Goal: Task Accomplishment & Management: Complete application form

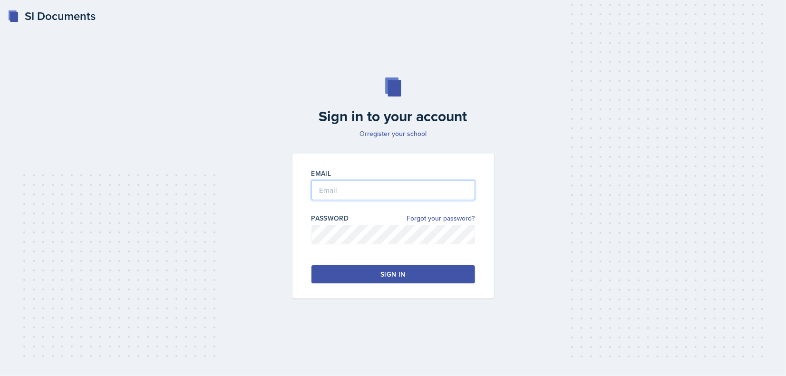
type input "[EMAIL_ADDRESS][DOMAIN_NAME]"
click at [337, 267] on button "Sign in" at bounding box center [393, 274] width 164 height 18
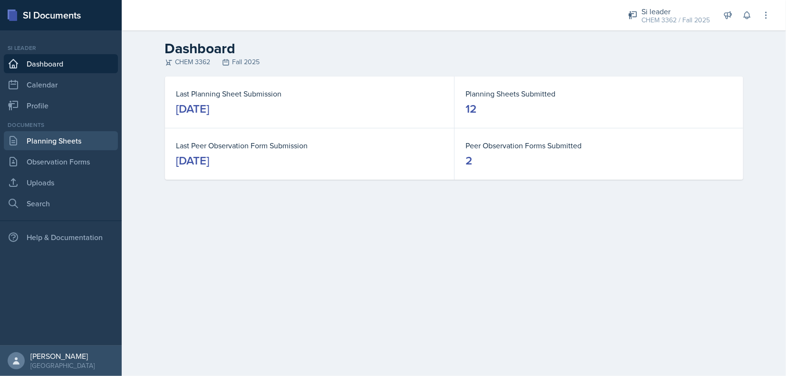
click at [30, 140] on link "Planning Sheets" at bounding box center [61, 140] width 114 height 19
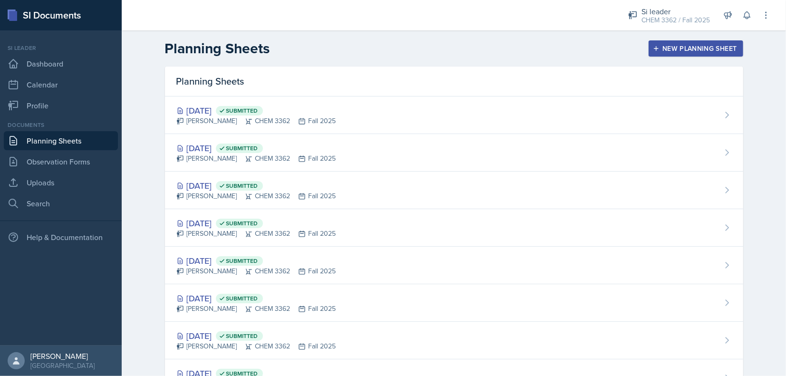
click at [665, 45] on div "New Planning Sheet" at bounding box center [696, 49] width 82 height 8
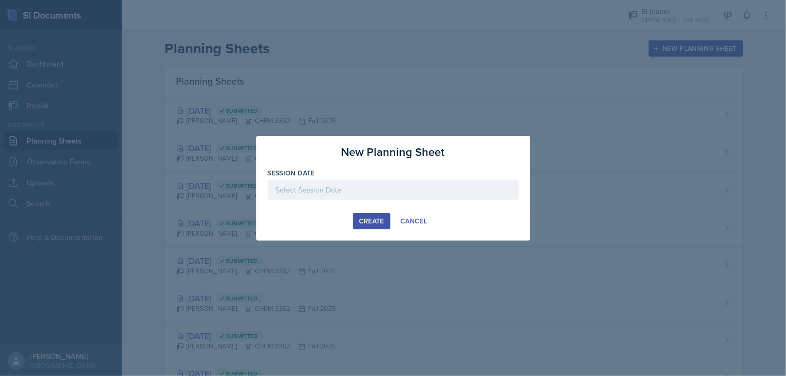
click at [322, 184] on div at bounding box center [393, 190] width 251 height 20
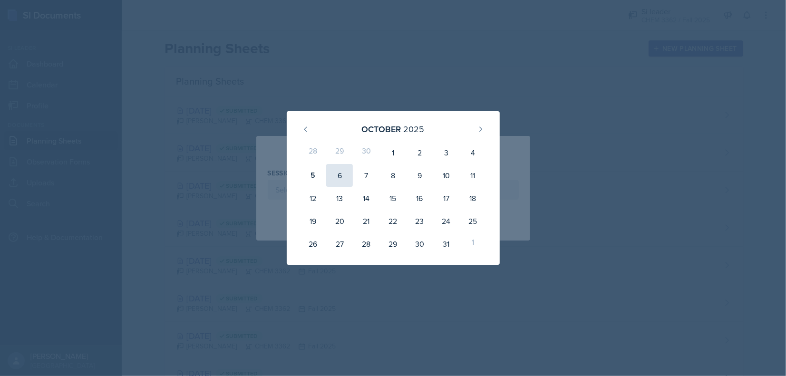
click at [341, 175] on div "6" at bounding box center [339, 175] width 27 height 23
type input "[DATE]"
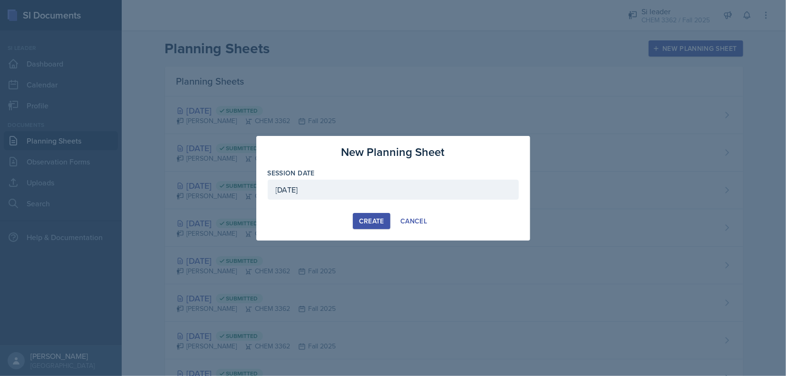
click at [375, 219] on div "Create" at bounding box center [371, 221] width 25 height 8
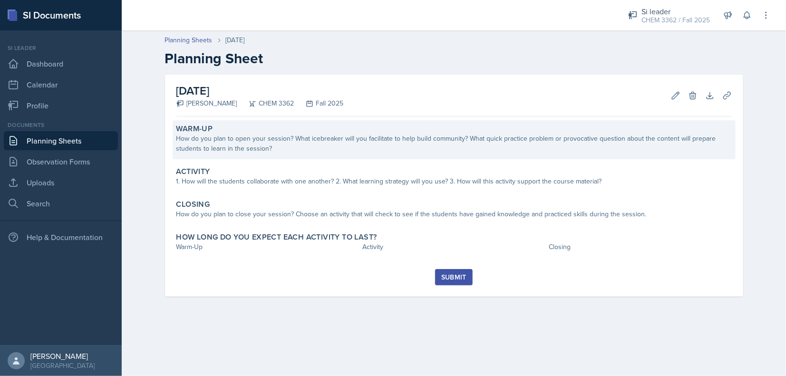
click at [271, 136] on div "How do you plan to open your session? What icebreaker will you facilitate to he…" at bounding box center [453, 144] width 555 height 20
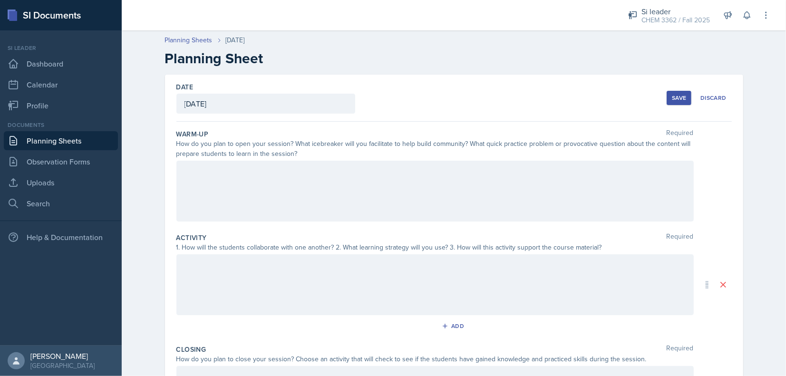
click at [258, 178] on div at bounding box center [434, 191] width 517 height 61
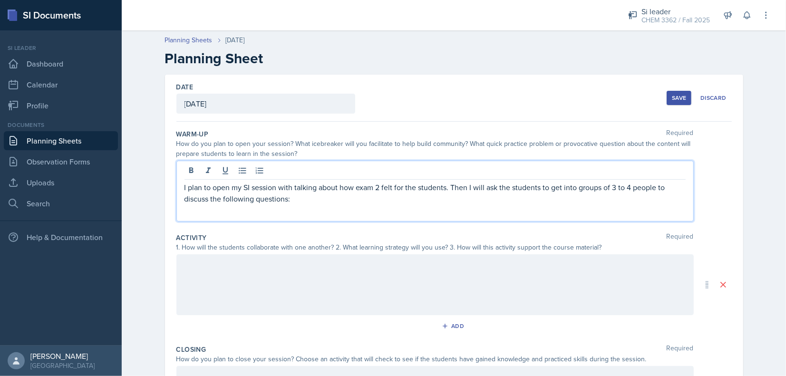
click at [291, 185] on p "I plan to open my SI session with talking about how exam 2 felt for the student…" at bounding box center [434, 193] width 501 height 23
click at [280, 184] on p "I plan to open my SI session with talking about how exam 2 felt for the student…" at bounding box center [434, 193] width 501 height 23
click at [282, 190] on p "I plan to open my SI session with talking about how exam 2 felt for the student…" at bounding box center [434, 193] width 501 height 23
click at [284, 199] on p "I plan to open my SI session with talking about how exam 2 felt for the student…" at bounding box center [434, 193] width 501 height 23
drag, startPoint x: 274, startPoint y: 191, endPoint x: 280, endPoint y: 190, distance: 6.2
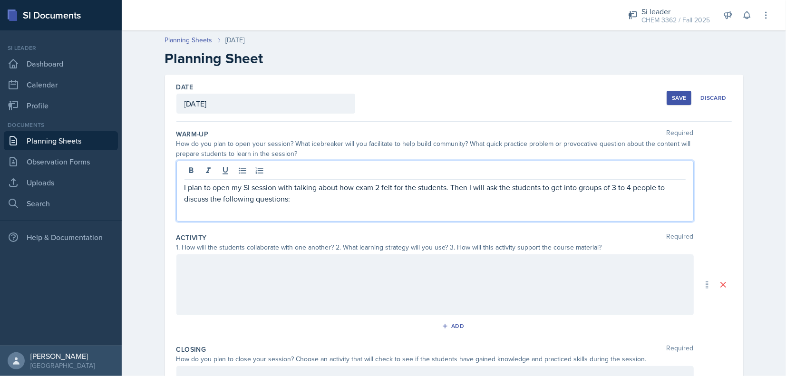
click at [274, 191] on p "I plan to open my SI session with talking about how exam 2 felt for the student…" at bounding box center [434, 193] width 501 height 23
click at [281, 190] on p "I plan to open my SI session with talking about how exam 2 felt for the student…" at bounding box center [434, 193] width 501 height 23
click at [350, 184] on p "I plan to open my SI session by talking about how exam 2 felt for the students.…" at bounding box center [434, 193] width 501 height 23
click at [352, 186] on p "I plan to open my SI session by talking about how exam 2 felt for the students.…" at bounding box center [434, 193] width 501 height 23
drag, startPoint x: 346, startPoint y: 186, endPoint x: 351, endPoint y: 187, distance: 5.3
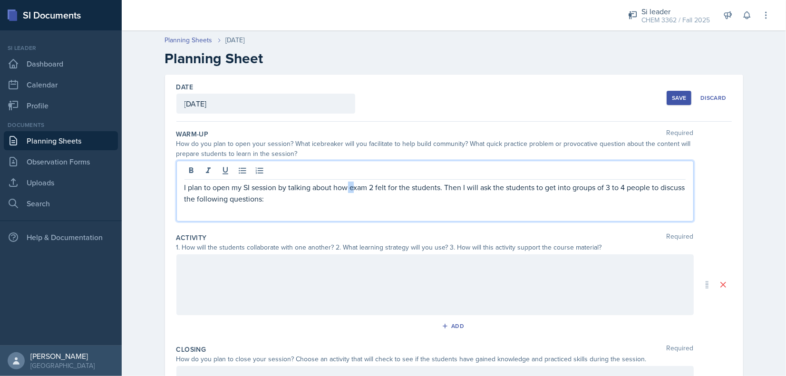
click at [351, 187] on p "I plan to open my SI session by talking about how exam 2 felt for the students.…" at bounding box center [434, 193] width 501 height 23
click at [349, 187] on p "I plan to open my SI session by talking about how exam 2 felt for the students.…" at bounding box center [434, 193] width 501 height 23
click at [231, 210] on p at bounding box center [434, 209] width 501 height 11
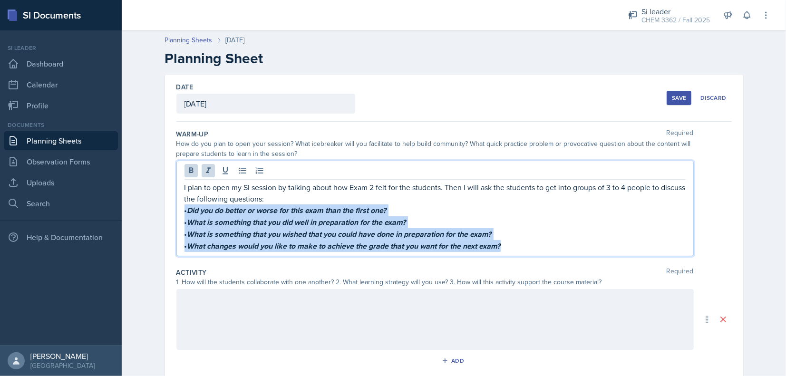
drag, startPoint x: 182, startPoint y: 208, endPoint x: 222, endPoint y: 146, distance: 73.6
click at [526, 249] on div "I plan to open my SI session by talking about how Exam 2 felt for the students.…" at bounding box center [434, 217] width 501 height 70
click at [204, 169] on icon at bounding box center [209, 171] width 10 height 10
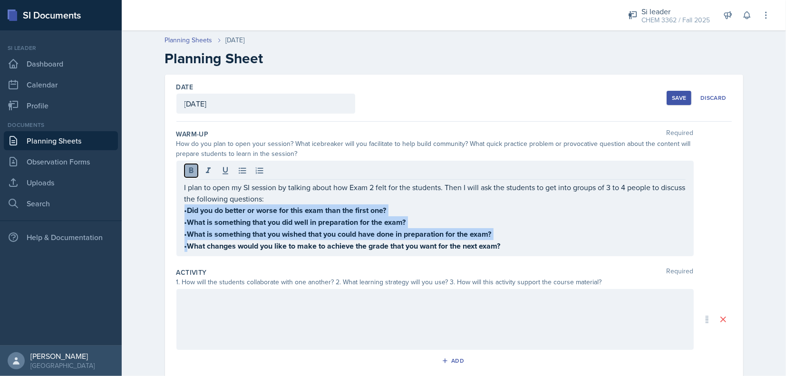
click at [190, 170] on icon at bounding box center [191, 171] width 10 height 10
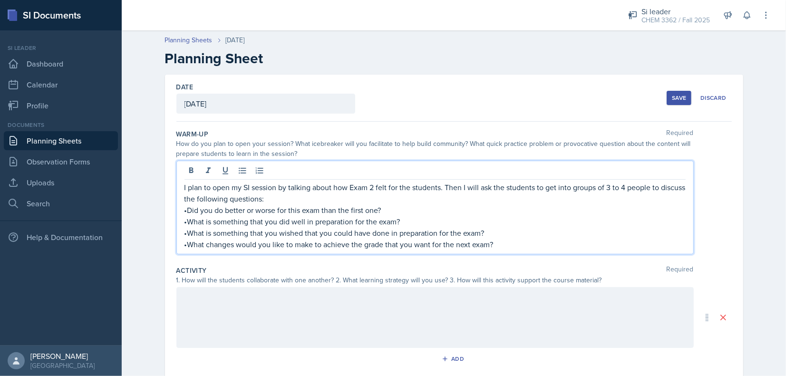
click at [180, 207] on div "I plan to open my SI session by talking about how Exam 2 felt for the students.…" at bounding box center [434, 208] width 517 height 94
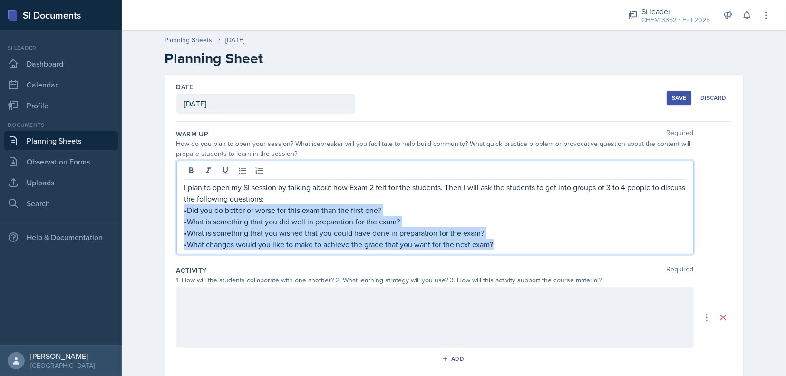
click at [185, 211] on p "•Did you do better or worse for this exam than the first one?" at bounding box center [434, 209] width 501 height 11
click at [184, 210] on p "•Did you do better or worse for this exam than the first one?" at bounding box center [434, 209] width 501 height 11
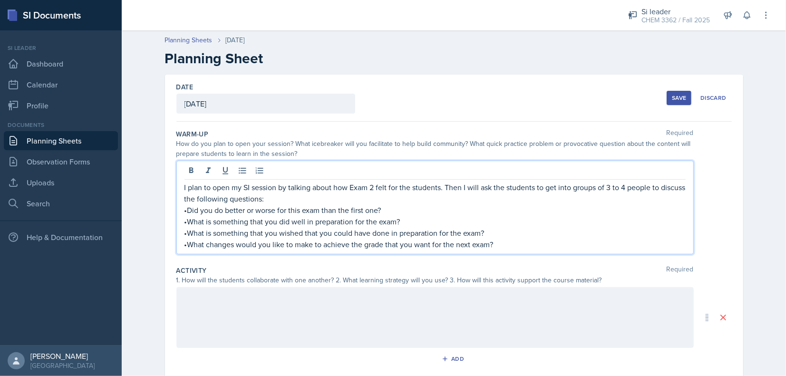
click at [184, 211] on p "•Did you do better or worse for this exam than the first one?" at bounding box center [434, 209] width 501 height 11
click at [184, 219] on p "•What is something that you did well in preparation for the exam?" at bounding box center [434, 221] width 501 height 11
click at [184, 228] on p "•What is something that you wished that you could have done in preparation for …" at bounding box center [434, 232] width 501 height 11
click at [184, 242] on p "•What changes would you like to make to achieve the grade that you want for the…" at bounding box center [434, 244] width 501 height 11
click at [517, 237] on p "What is something that you wished that you could have done in preparation for t…" at bounding box center [434, 232] width 501 height 11
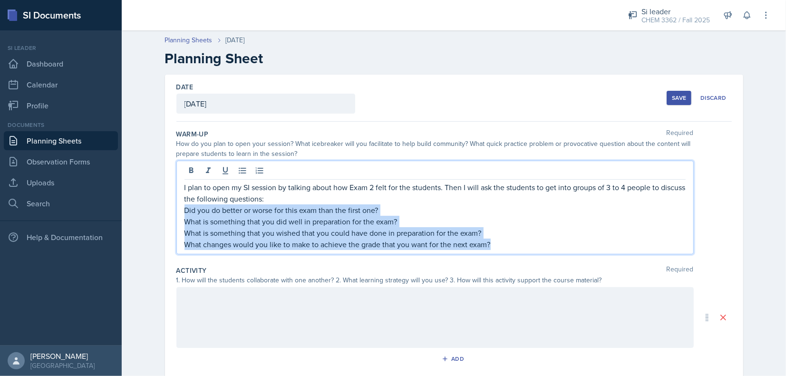
drag, startPoint x: 511, startPoint y: 247, endPoint x: 122, endPoint y: 210, distance: 390.7
click at [122, 210] on div "Planning Sheets [DATE] Planning Sheet Date [DATE] [DATE] 28 29 30 1 2 3 4 5 6 7…" at bounding box center [454, 288] width 664 height 525
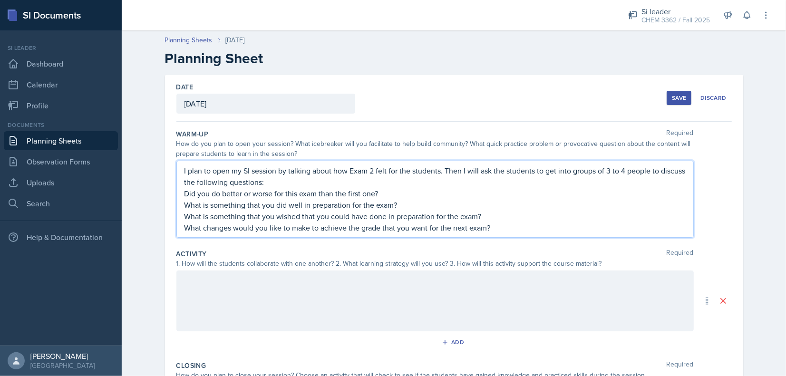
click at [284, 181] on p "I plan to open my SI session by talking about how Exam 2 felt for the students.…" at bounding box center [434, 176] width 501 height 23
click at [279, 196] on p "Did you do better or worse for this exam than the first one?" at bounding box center [434, 193] width 501 height 11
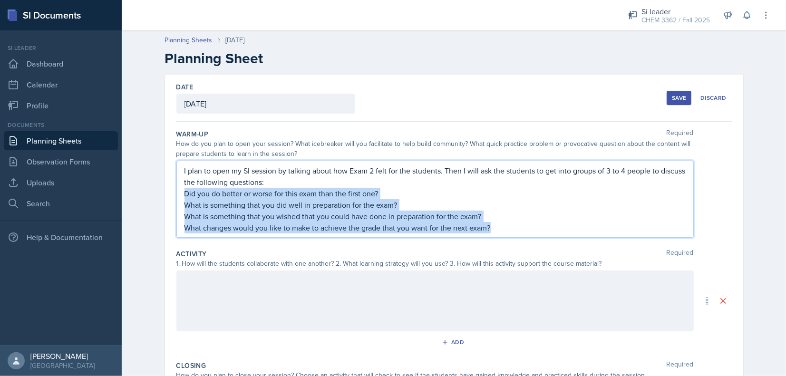
drag, startPoint x: 182, startPoint y: 191, endPoint x: 539, endPoint y: 231, distance: 358.8
click at [539, 231] on div "I plan to open my SI session by talking about how Exam 2 felt for the students.…" at bounding box center [434, 199] width 501 height 68
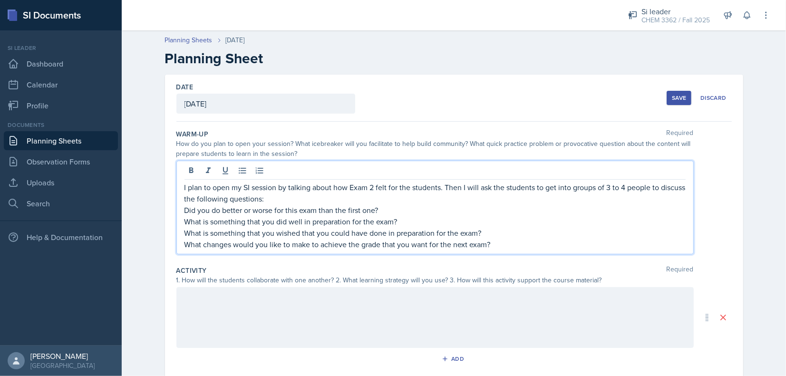
click at [377, 193] on p "I plan to open my SI session by talking about how Exam 2 felt for the students.…" at bounding box center [434, 193] width 501 height 23
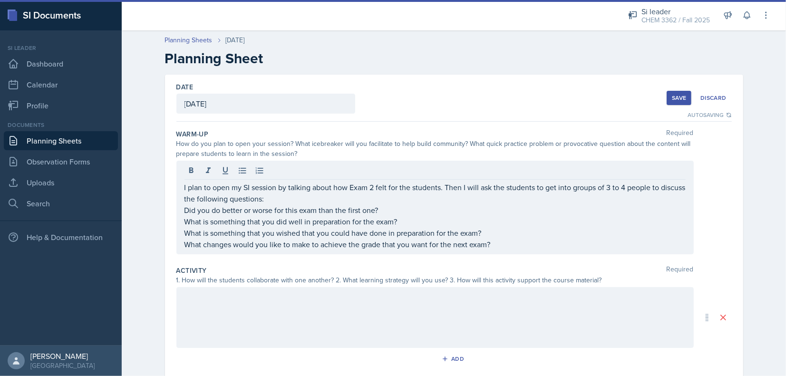
drag, startPoint x: 179, startPoint y: 209, endPoint x: 482, endPoint y: 241, distance: 304.0
click at [483, 242] on div "I plan to open my SI session by talking about how Exam 2 felt for the students.…" at bounding box center [434, 208] width 517 height 94
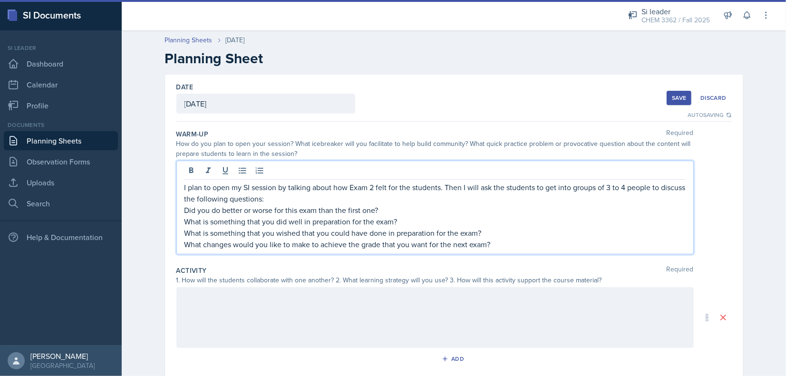
click at [491, 243] on p "What changes would you like to make to achieve the grade that you want for the …" at bounding box center [434, 244] width 501 height 11
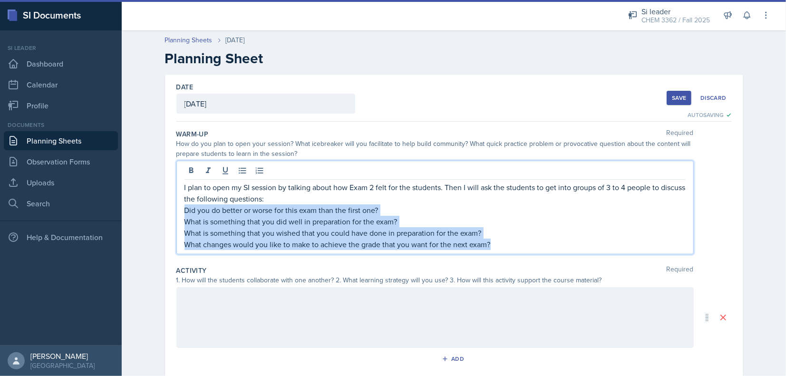
drag, startPoint x: 491, startPoint y: 243, endPoint x: 139, endPoint y: 210, distance: 353.4
click at [139, 210] on div "Planning Sheets [DATE] Planning Sheet Date [DATE] [DATE] 28 29 30 1 2 3 4 5 6 7…" at bounding box center [454, 288] width 664 height 525
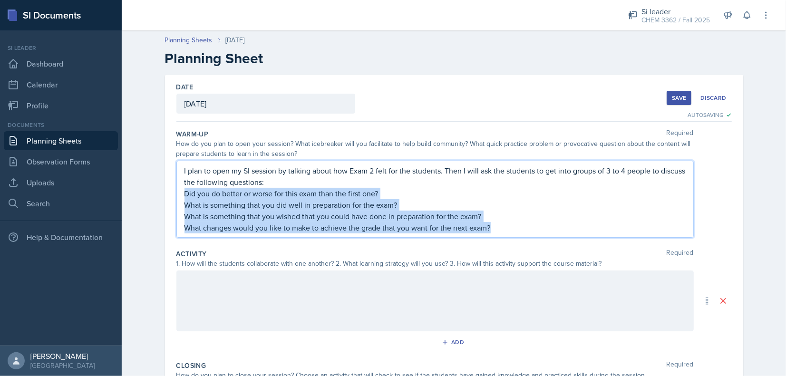
click at [251, 197] on p "Did you do better or worse for this exam than the first one?" at bounding box center [434, 193] width 501 height 11
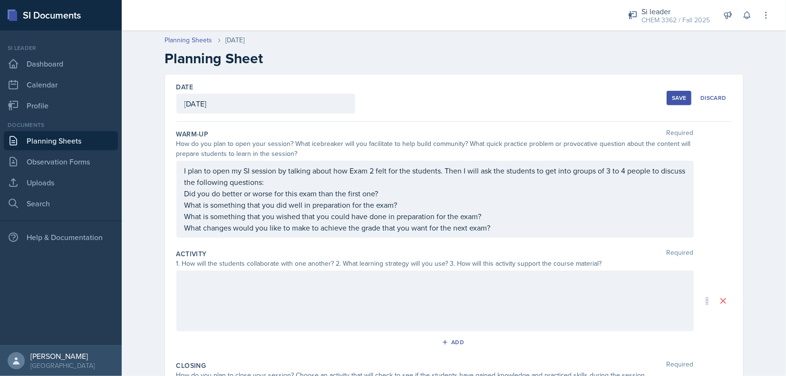
click at [256, 271] on div at bounding box center [434, 301] width 517 height 61
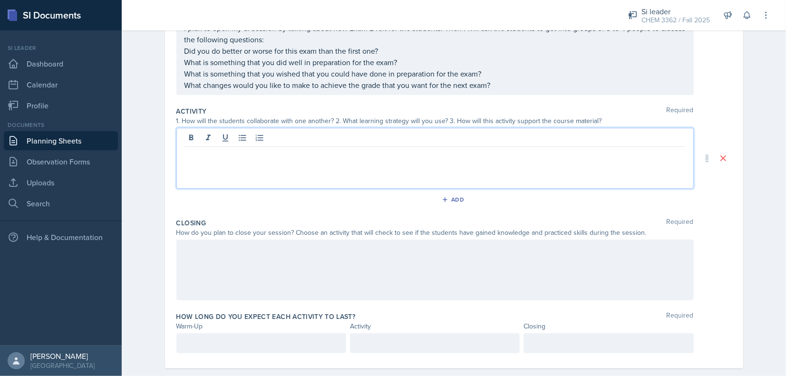
scroll to position [159, 0]
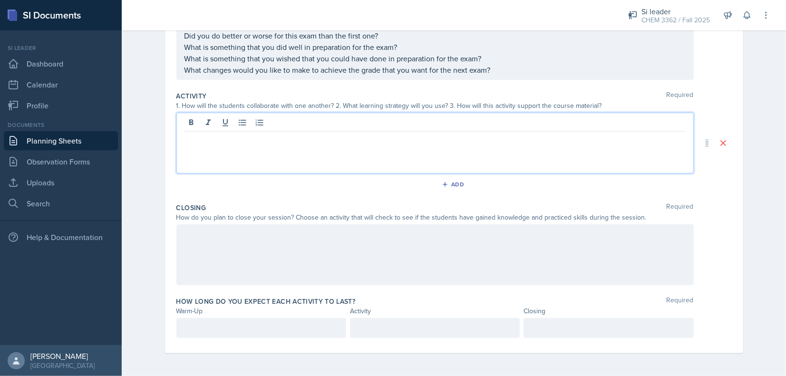
click at [251, 334] on p at bounding box center [261, 327] width 154 height 11
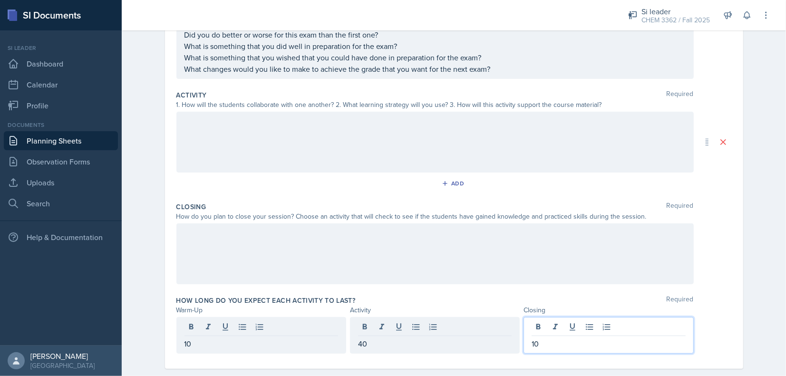
click at [245, 255] on div at bounding box center [434, 253] width 517 height 61
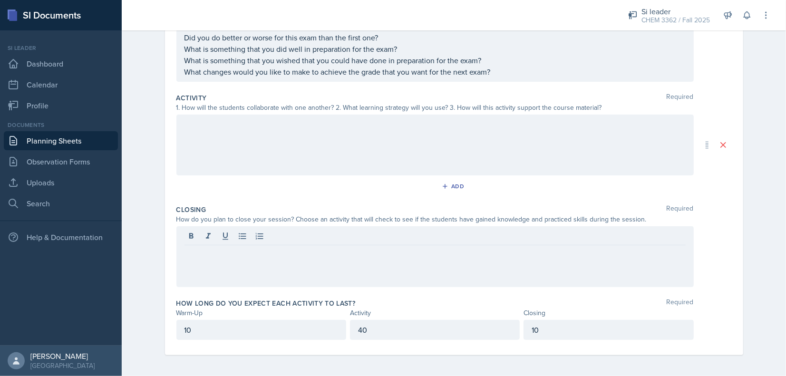
click at [245, 181] on div "Add" at bounding box center [453, 188] width 555 height 18
click at [227, 263] on div at bounding box center [434, 256] width 517 height 61
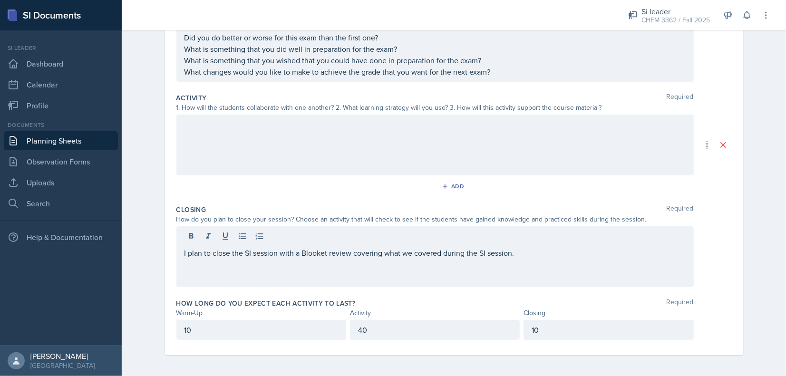
click at [364, 154] on div at bounding box center [434, 145] width 517 height 61
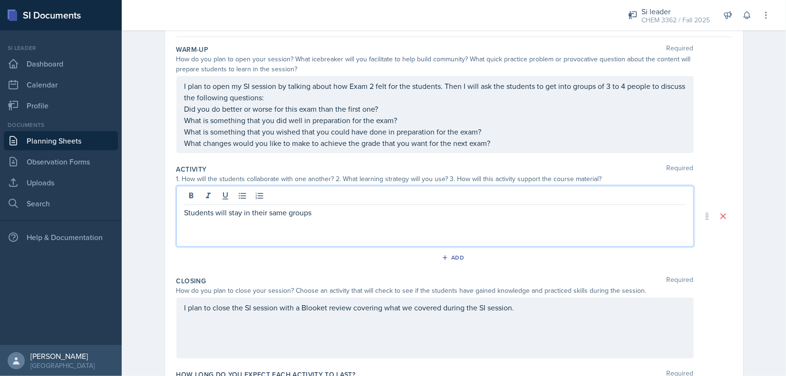
scroll to position [61, 0]
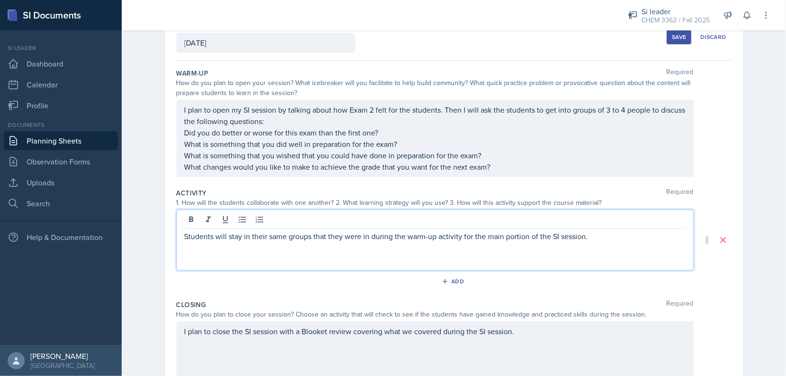
click at [610, 233] on p "Students will stay in their same groups that they were in during the warm-up ac…" at bounding box center [434, 236] width 501 height 11
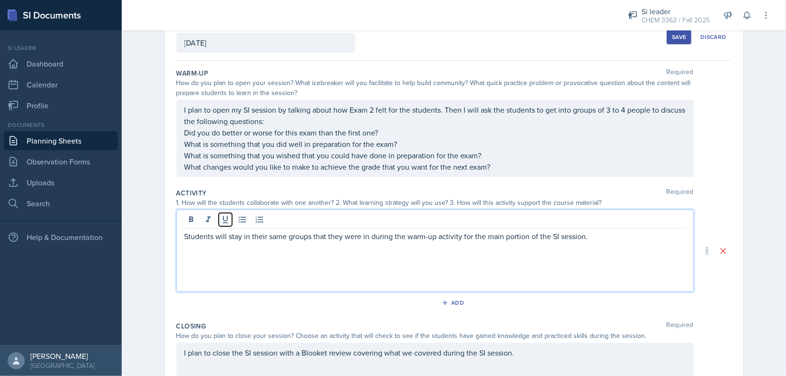
drag, startPoint x: 222, startPoint y: 223, endPoint x: 221, endPoint y: 232, distance: 9.1
click at [222, 223] on button at bounding box center [225, 219] width 13 height 13
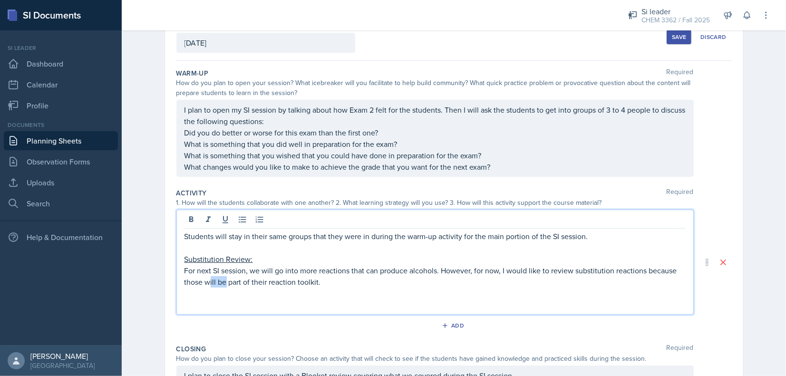
drag, startPoint x: 205, startPoint y: 280, endPoint x: 223, endPoint y: 280, distance: 17.6
click at [223, 280] on p "For next SI session, we will go into more reactions that can produce alcohols. …" at bounding box center [434, 276] width 501 height 23
click at [350, 281] on p "For next SI session, we will go into more reactions that can produce alcohols. …" at bounding box center [434, 276] width 501 height 23
click at [235, 280] on p "For next SI session, we will go into more reactions that can produce alcohols. …" at bounding box center [434, 276] width 501 height 23
click at [250, 282] on p "For next SI session, we will go into more reactions that can produce alcohols. …" at bounding box center [434, 276] width 501 height 23
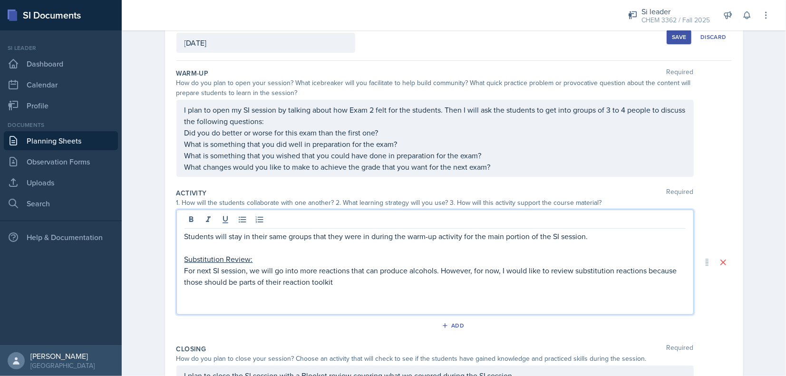
click at [320, 283] on p "For next SI session, we will go into more reactions that can produce alcohols. …" at bounding box center [434, 276] width 501 height 23
click at [354, 277] on p "For next SI session, we will go into more reactions that can produce alcohols. …" at bounding box center [434, 276] width 501 height 23
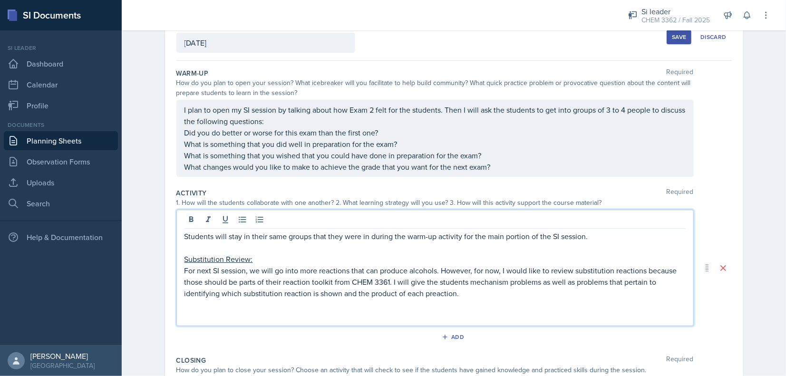
click at [426, 295] on p "For next SI session, we will go into more reactions that can produce alcohols. …" at bounding box center [434, 282] width 501 height 34
click at [458, 294] on p "For next SI session, we will go into more reactions that can produce alcohols. …" at bounding box center [434, 282] width 501 height 34
click at [408, 293] on p "For next SI session, we will go into more reactions that can produce alcohols. …" at bounding box center [434, 282] width 501 height 34
click at [360, 302] on p at bounding box center [434, 304] width 501 height 11
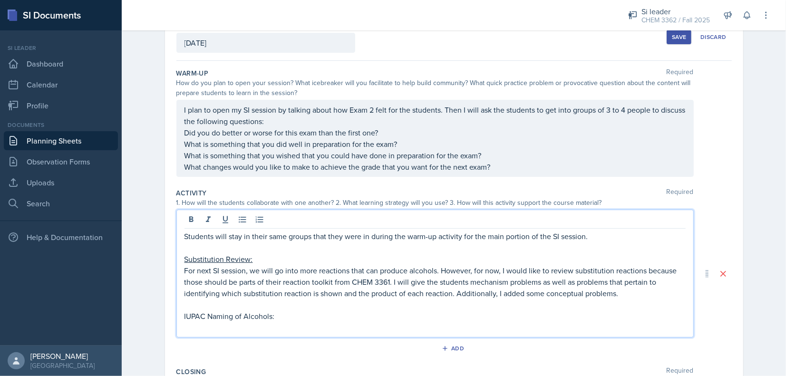
click at [256, 310] on p "IUPAC Naming of Alcohols:" at bounding box center [434, 315] width 501 height 11
click at [222, 224] on button at bounding box center [225, 219] width 13 height 13
click at [288, 323] on p at bounding box center [434, 327] width 501 height 11
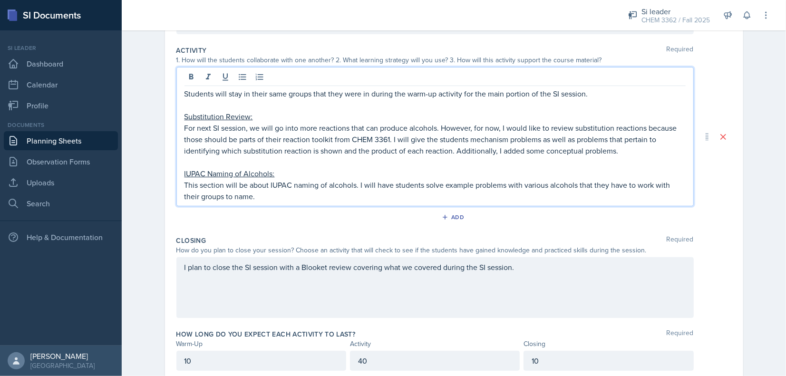
click at [319, 302] on div "I plan to close the SI session with a Blooket review covering what we covered d…" at bounding box center [434, 287] width 517 height 61
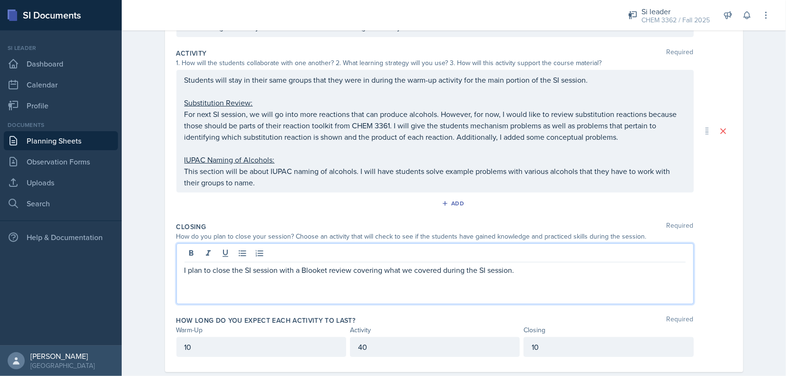
scroll to position [170, 0]
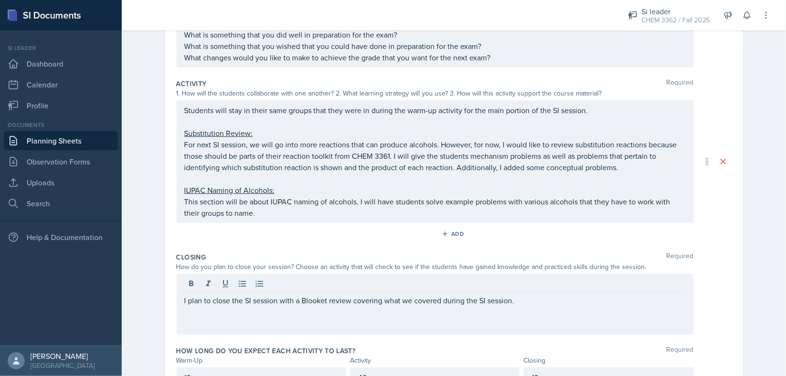
click at [298, 223] on div "Activity Required 1. How will the students collaborate with one another? 2. Wha…" at bounding box center [453, 162] width 555 height 174
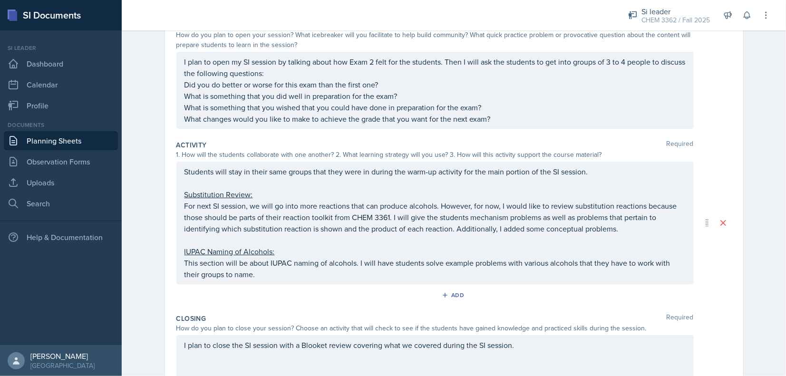
scroll to position [0, 0]
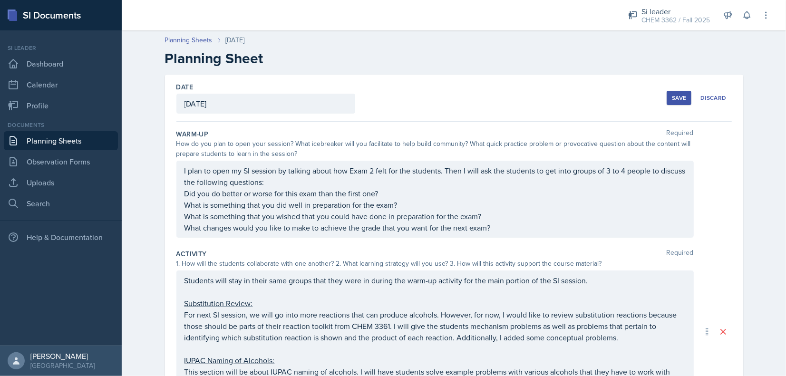
click at [675, 102] on button "Save" at bounding box center [679, 98] width 25 height 14
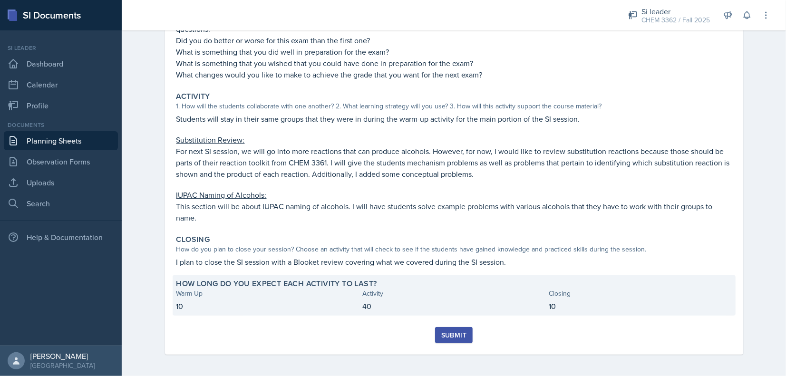
scroll to position [145, 0]
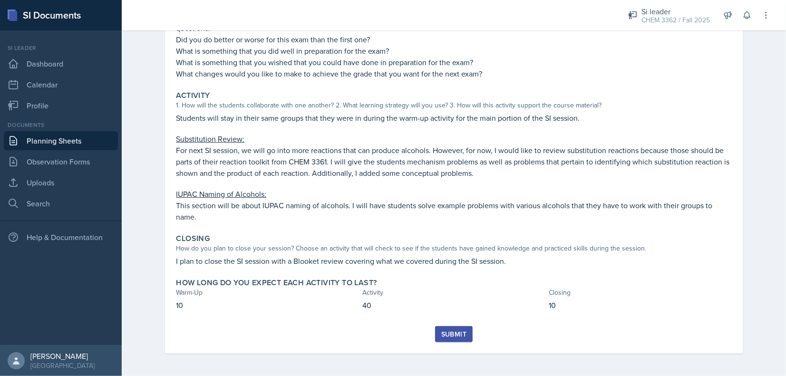
click at [450, 333] on div "Submit" at bounding box center [453, 334] width 25 height 8
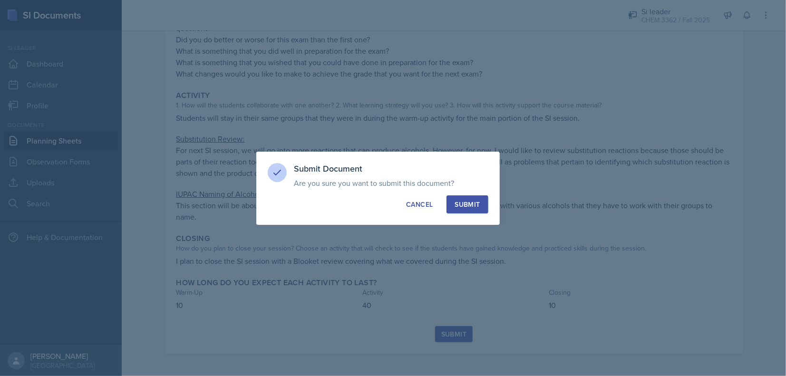
click at [475, 198] on button "Submit" at bounding box center [466, 204] width 41 height 18
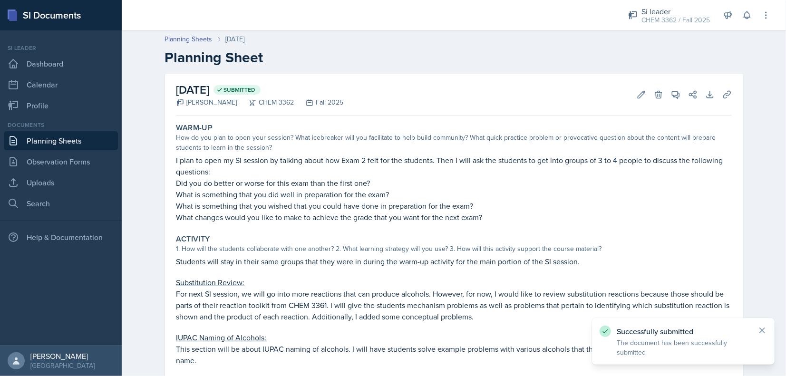
scroll to position [0, 0]
click at [193, 42] on link "Planning Sheets" at bounding box center [189, 40] width 48 height 10
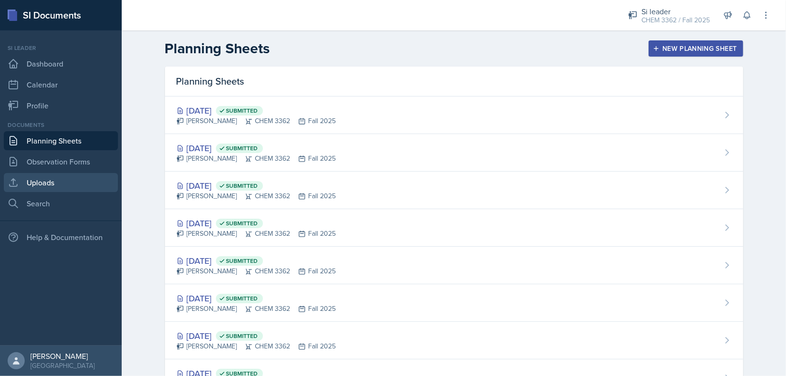
click at [58, 175] on link "Uploads" at bounding box center [61, 182] width 114 height 19
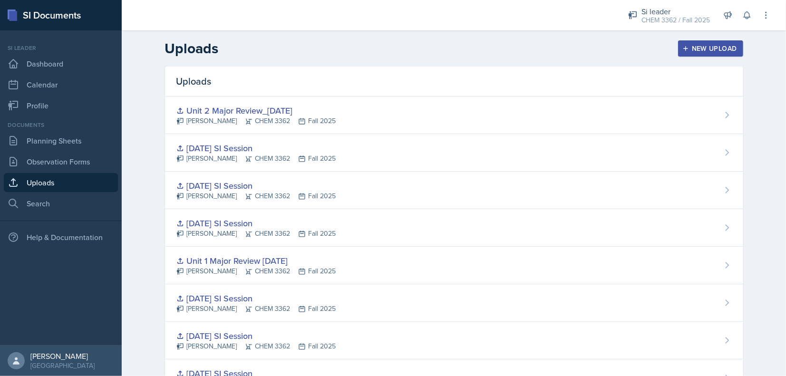
click at [718, 52] on div "New Upload" at bounding box center [710, 49] width 53 height 8
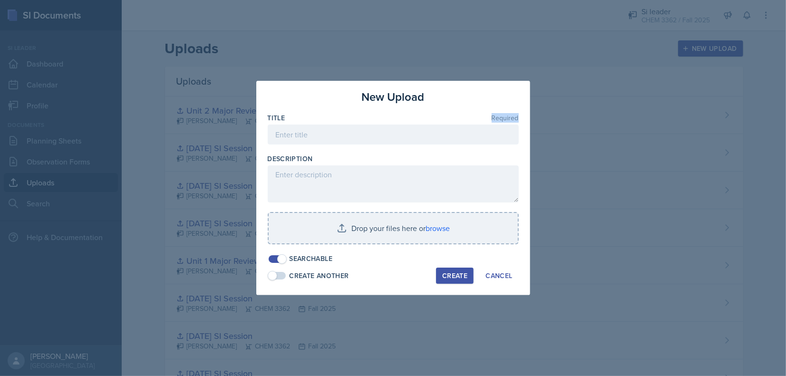
drag, startPoint x: 337, startPoint y: 122, endPoint x: 349, endPoint y: 125, distance: 12.7
click at [349, 125] on div "Title Required" at bounding box center [393, 133] width 251 height 41
click at [354, 127] on input at bounding box center [393, 135] width 251 height 20
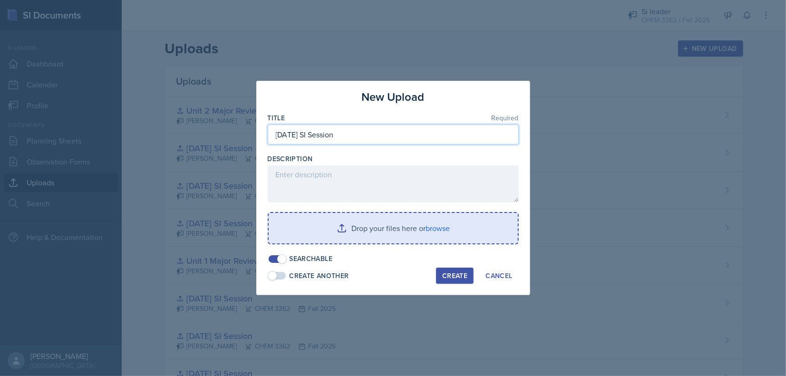
type input "[DATE] SI Session"
click at [381, 235] on input "file" at bounding box center [393, 228] width 249 height 30
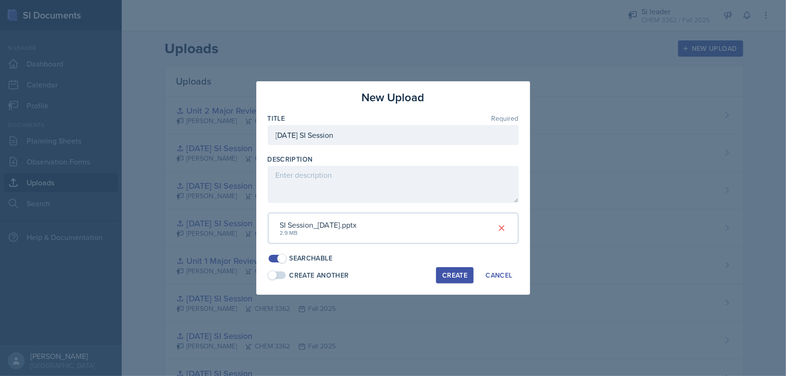
click at [460, 269] on button "Create" at bounding box center [455, 275] width 38 height 16
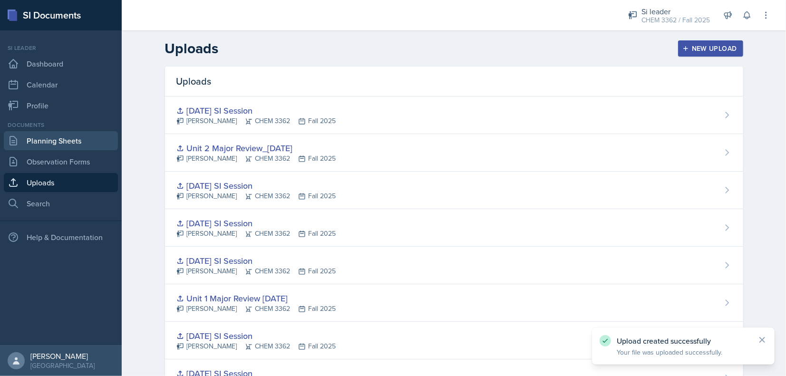
click at [54, 134] on link "Planning Sheets" at bounding box center [61, 140] width 114 height 19
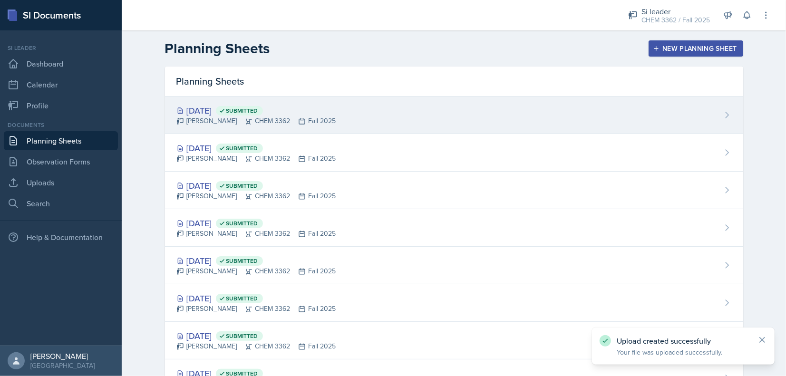
click at [541, 104] on div "[DATE] Submitted [PERSON_NAME] CHEM 3362 Fall 2025" at bounding box center [454, 116] width 578 height 38
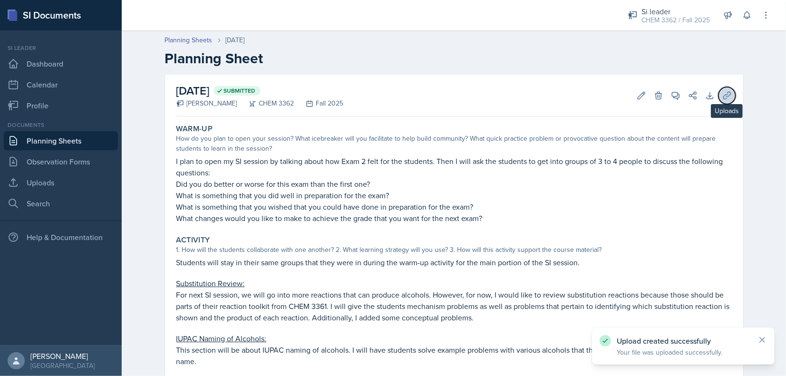
click at [718, 96] on button "Uploads" at bounding box center [726, 95] width 17 height 17
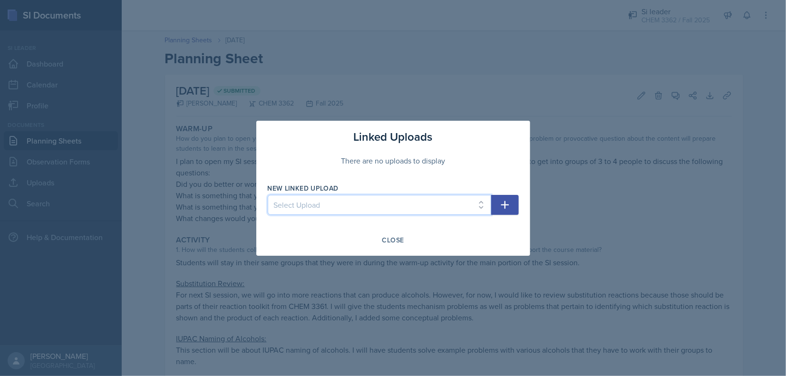
click at [455, 204] on select "Select Upload [DATE] SI Session [DATE] SI Session [DATE] SI Session Unit 1 Majo…" at bounding box center [379, 205] width 223 height 20
select select "02f5d171-7c33-44e1-b1fa-8f86441f9312"
click at [268, 195] on select "Select Upload [DATE] SI Session [DATE] SI Session [DATE] SI Session Unit 1 Majo…" at bounding box center [379, 205] width 223 height 20
click at [510, 202] on icon "button" at bounding box center [504, 204] width 11 height 11
select select
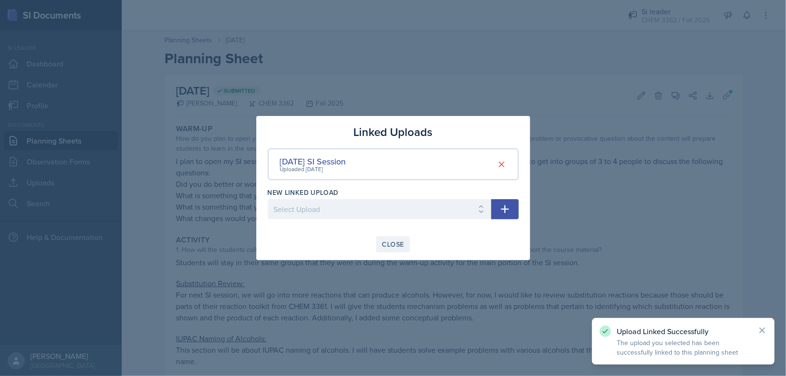
click at [393, 247] on div "Close" at bounding box center [393, 245] width 22 height 8
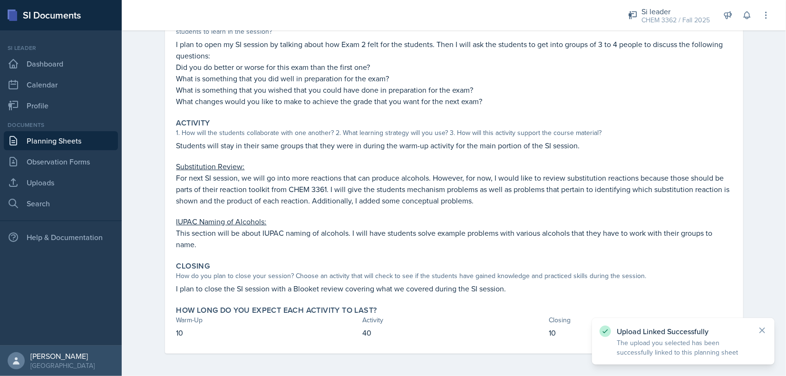
scroll to position [117, 0]
